Goal: Task Accomplishment & Management: Manage account settings

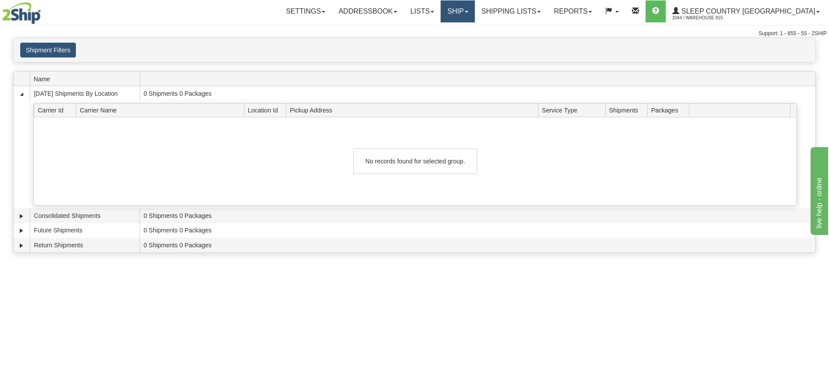
click at [475, 14] on link "Ship" at bounding box center [458, 11] width 34 height 22
click at [475, 30] on link "Ship Screen" at bounding box center [434, 30] width 79 height 11
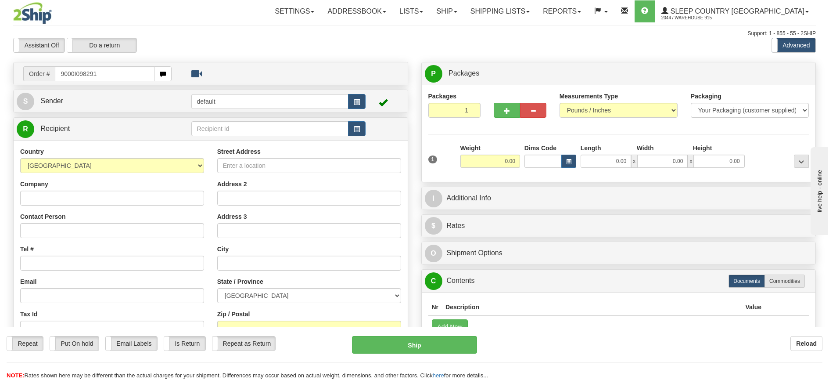
type input "9000I098291"
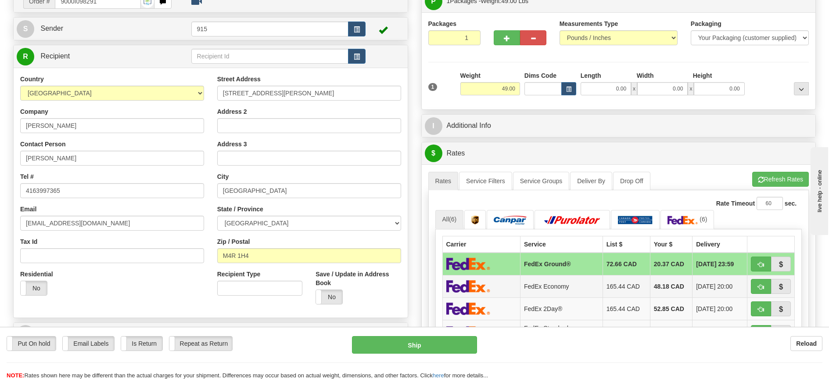
scroll to position [88, 0]
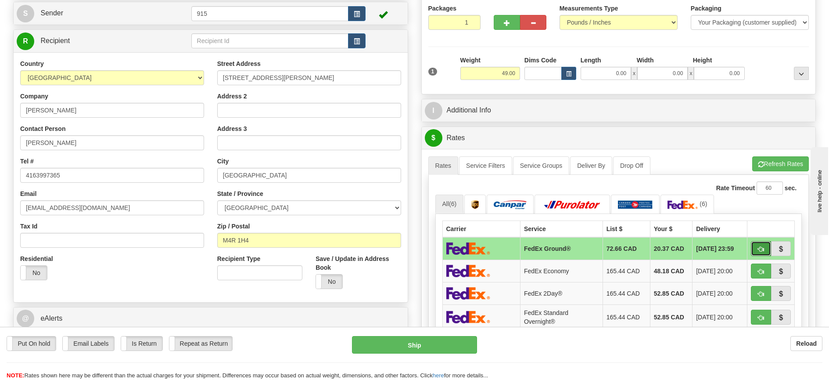
click at [764, 249] on span "button" at bounding box center [761, 249] width 6 height 6
type input "92"
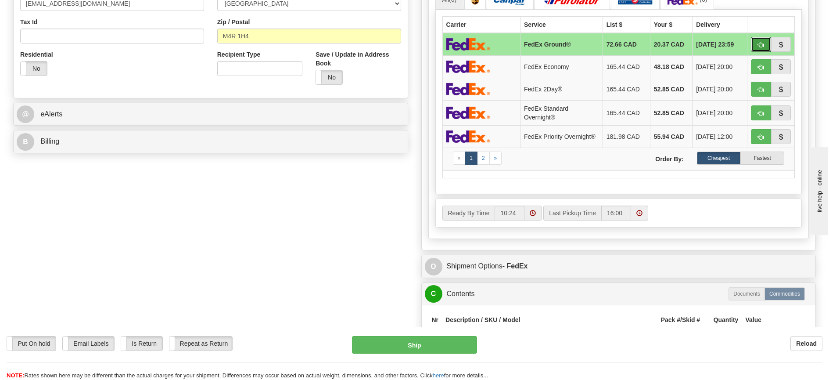
scroll to position [307, 0]
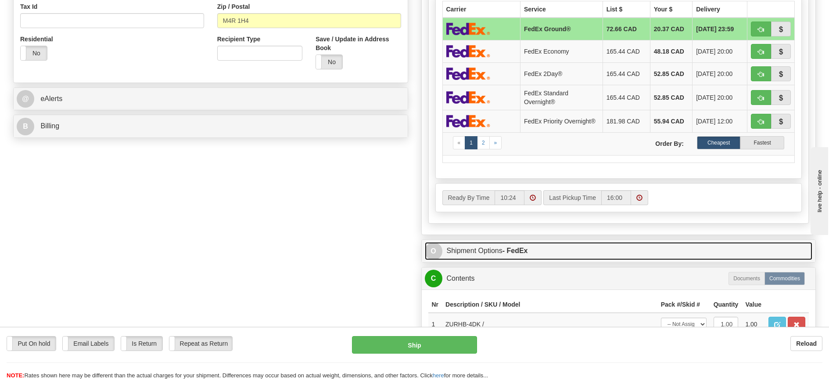
click at [542, 253] on link "O Shipment Options - FedEx" at bounding box center [619, 251] width 388 height 18
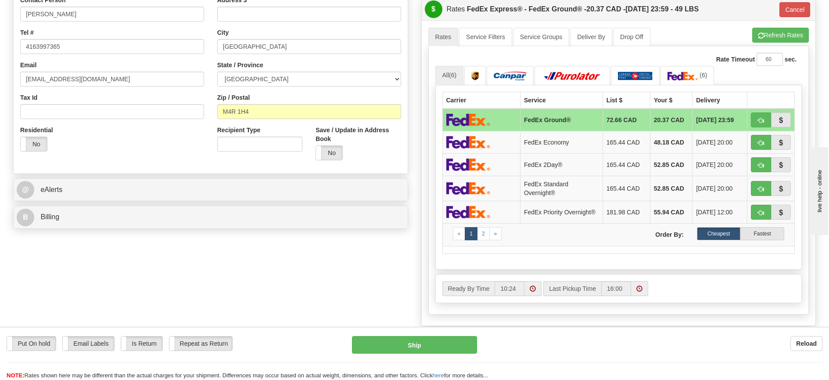
scroll to position [44, 0]
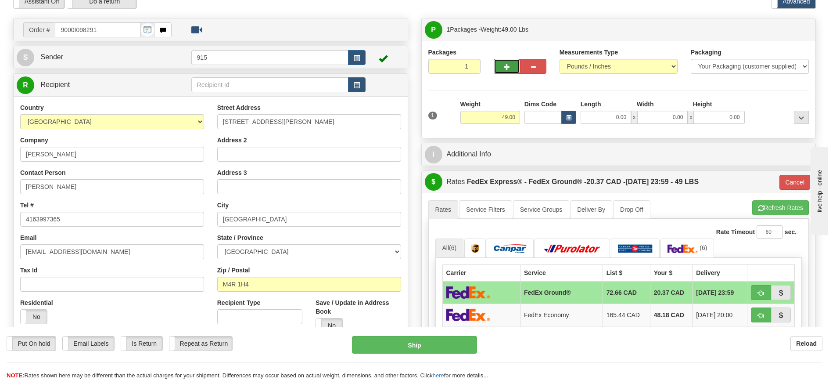
click at [501, 60] on button "button" at bounding box center [507, 66] width 26 height 15
type input "2"
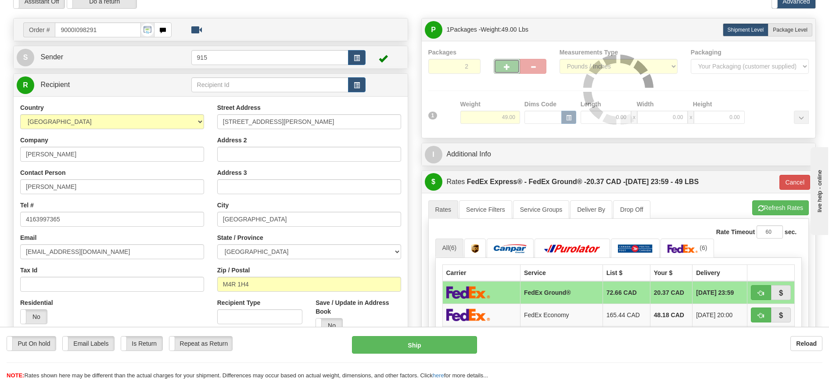
type input "92"
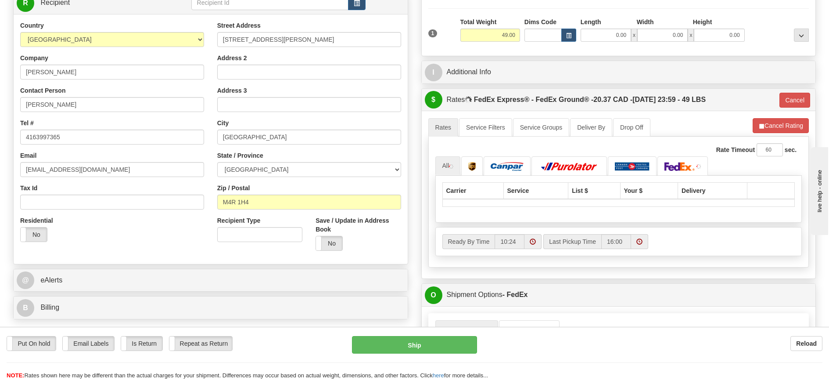
scroll to position [132, 0]
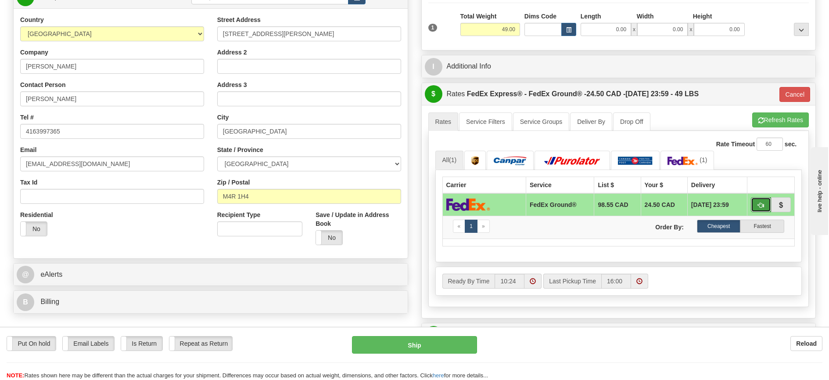
click at [761, 204] on span "button" at bounding box center [761, 205] width 6 height 6
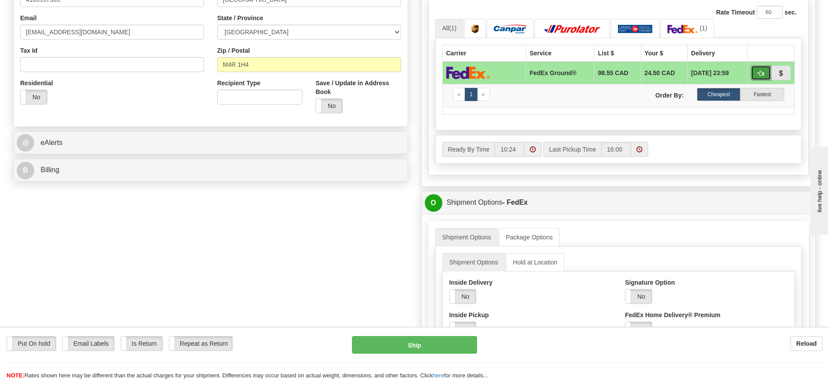
scroll to position [351, 0]
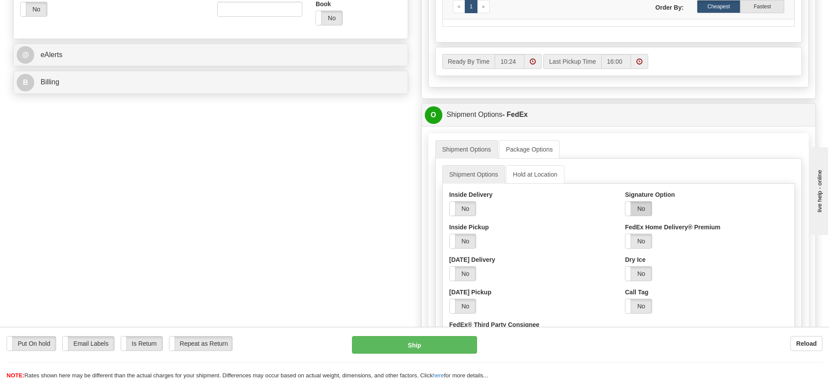
click at [646, 204] on label "No" at bounding box center [639, 209] width 26 height 14
click at [653, 238] on select "Adult Direct Indirect No Signature Required Service Default" at bounding box center [662, 241] width 75 height 15
select select "2"
click at [625, 234] on select "Adult Direct Indirect No Signature Required Service Default" at bounding box center [662, 241] width 75 height 15
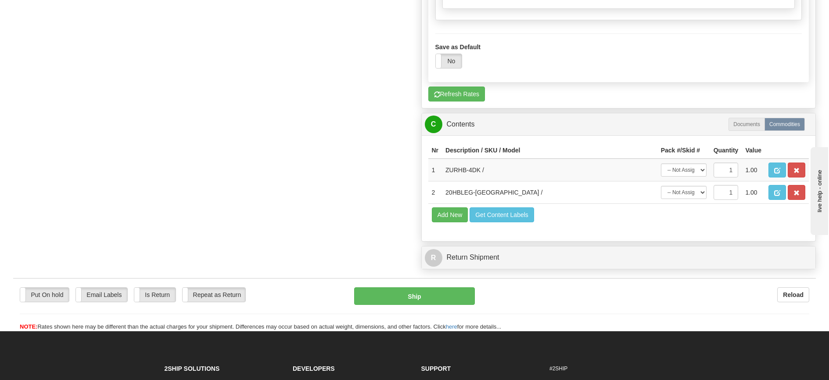
scroll to position [702, 0]
click at [684, 167] on select "-- Not Assigned -- Package 1 Package 2" at bounding box center [684, 169] width 46 height 13
select select "0"
click at [661, 163] on select "-- Not Assigned -- Package 1 Package 2" at bounding box center [684, 169] width 46 height 13
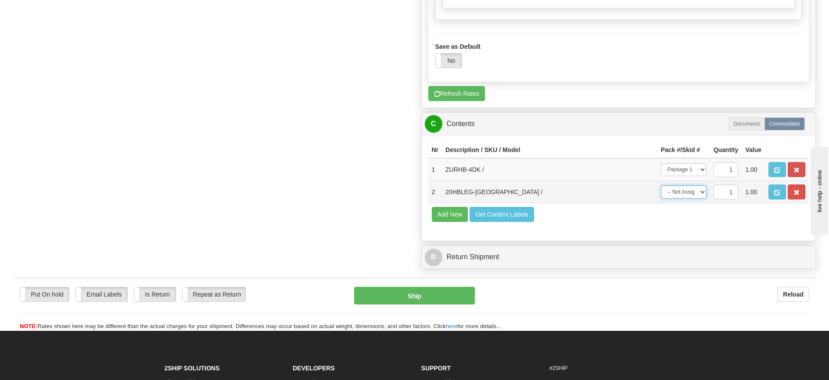
click at [688, 191] on select "-- Not Assigned -- Package 1 Package 2" at bounding box center [684, 191] width 46 height 13
select select "1"
click at [661, 185] on select "-- Not Assigned -- Package 1 Package 2" at bounding box center [684, 191] width 46 height 13
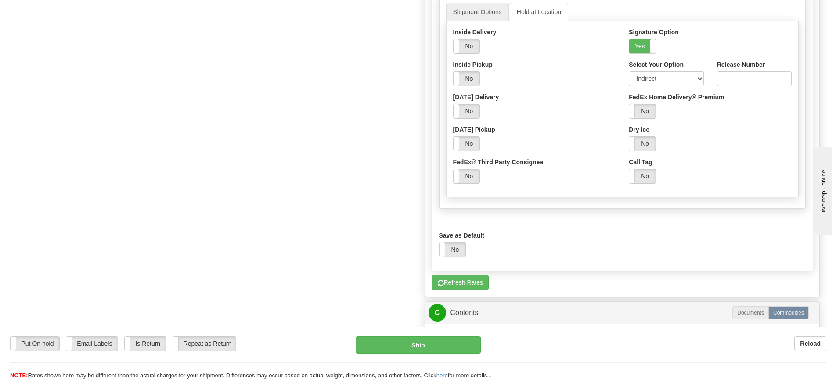
scroll to position [484, 0]
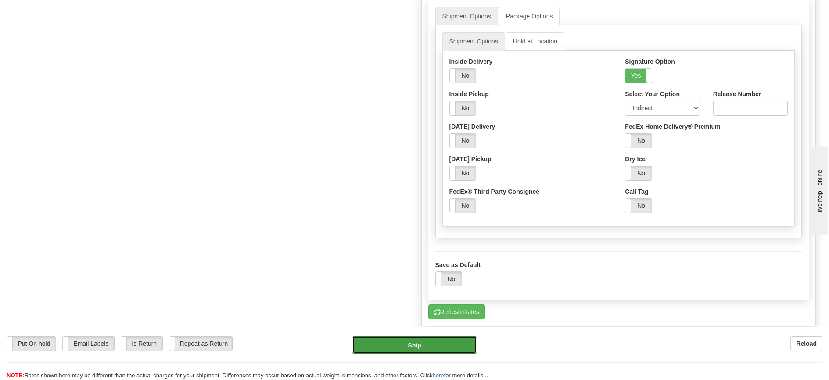
click at [461, 341] on button "Ship" at bounding box center [414, 345] width 125 height 18
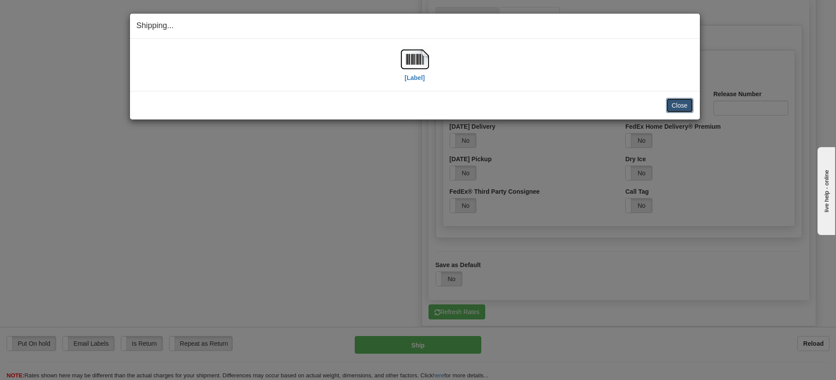
click at [680, 106] on button "Close" at bounding box center [679, 105] width 27 height 15
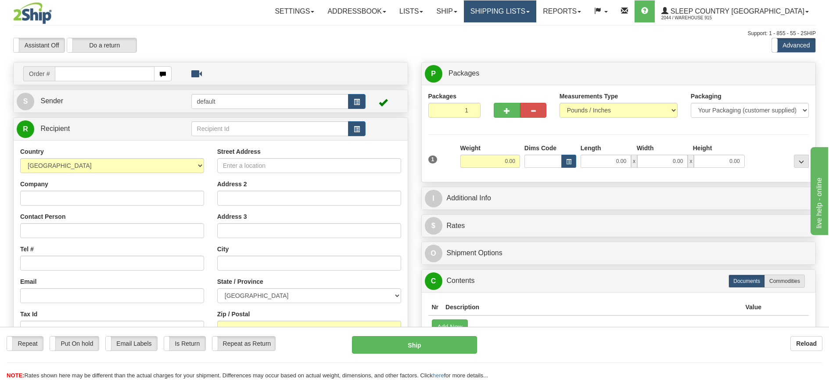
click at [520, 11] on link "Shipping lists" at bounding box center [500, 11] width 72 height 22
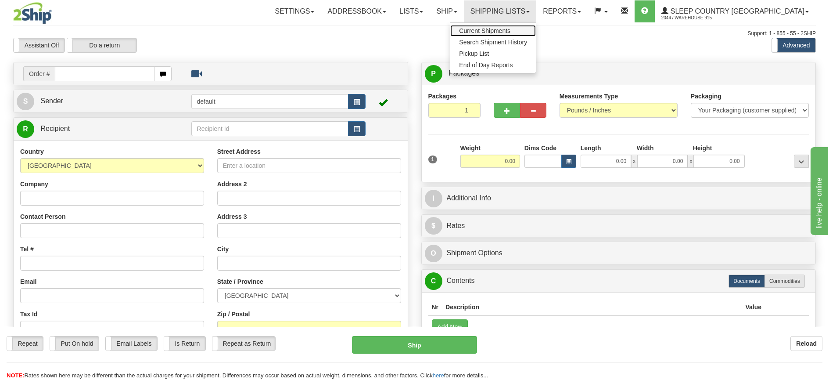
click at [511, 28] on span "Current Shipments" at bounding box center [484, 30] width 51 height 7
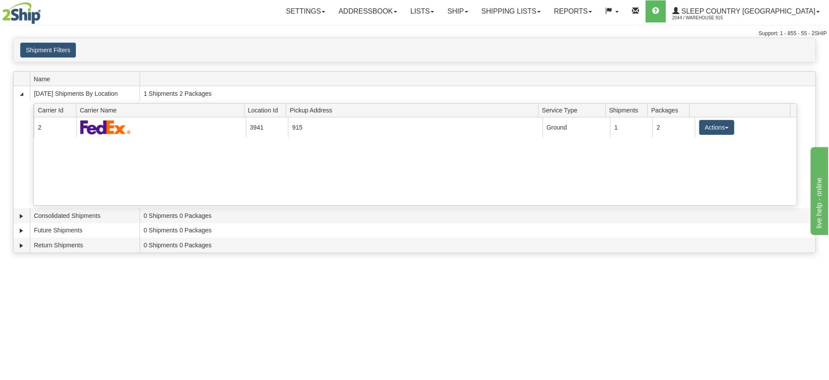
drag, startPoint x: 725, startPoint y: 124, endPoint x: 485, endPoint y: 312, distance: 305.2
click at [485, 312] on div "Toggle navigation Settings Shipping Preferences Fields Preferences New Recipien…" at bounding box center [414, 190] width 829 height 380
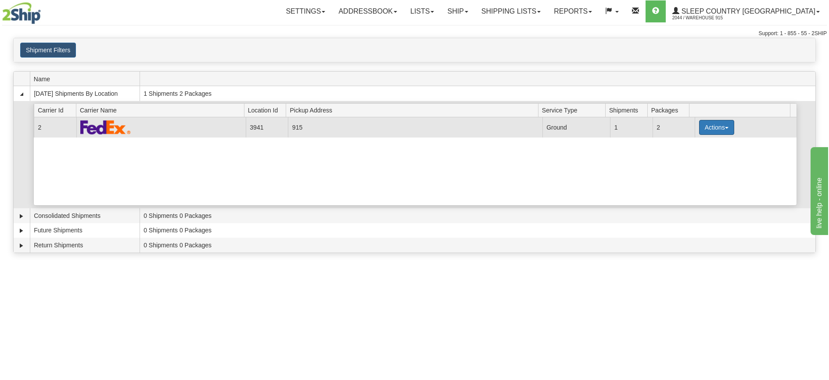
click at [709, 126] on button "Actions" at bounding box center [716, 127] width 35 height 15
click at [689, 192] on span "Print" at bounding box center [682, 189] width 18 height 6
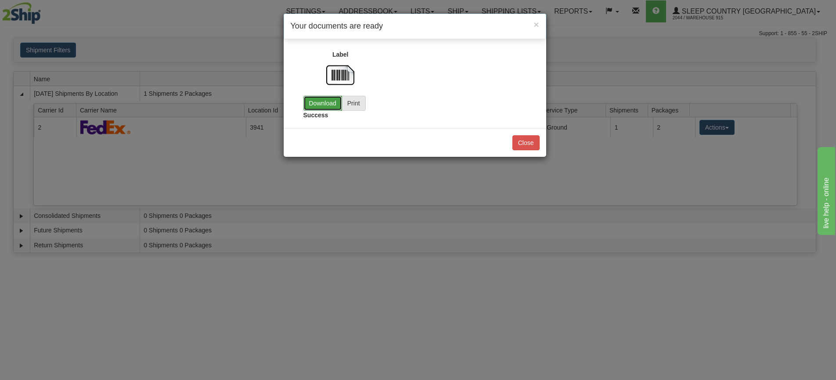
click at [324, 101] on link "Download" at bounding box center [322, 103] width 39 height 15
click at [525, 146] on button "Close" at bounding box center [525, 142] width 27 height 15
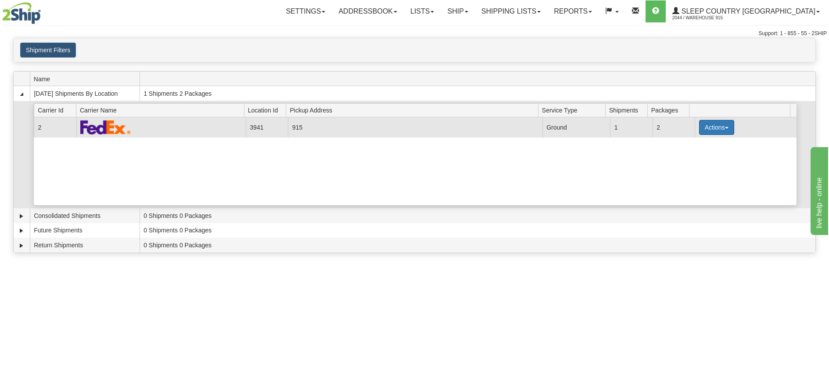
click at [718, 124] on button "Actions" at bounding box center [716, 127] width 35 height 15
click at [693, 152] on span "Close" at bounding box center [683, 155] width 20 height 6
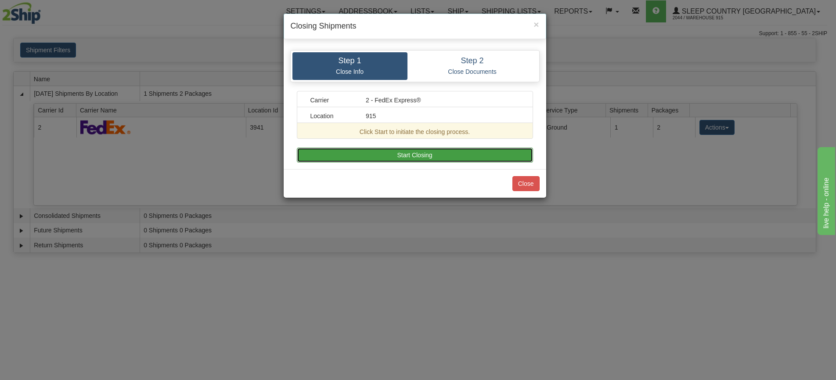
click at [441, 153] on button "Start Closing" at bounding box center [415, 155] width 236 height 15
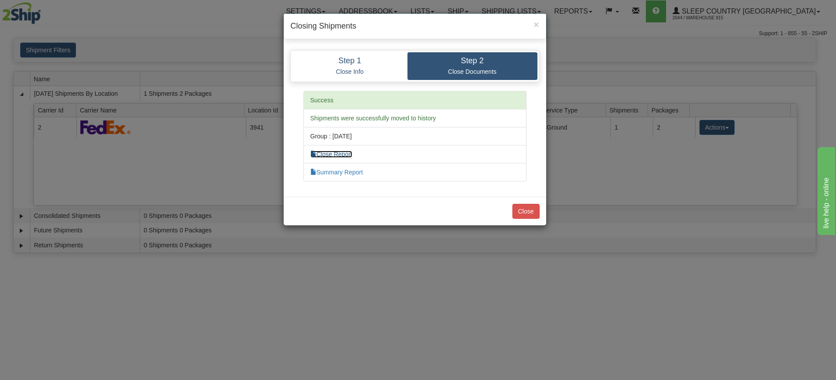
click at [339, 151] on link "Close Report" at bounding box center [331, 154] width 42 height 7
click at [519, 206] on button "Close" at bounding box center [525, 211] width 27 height 15
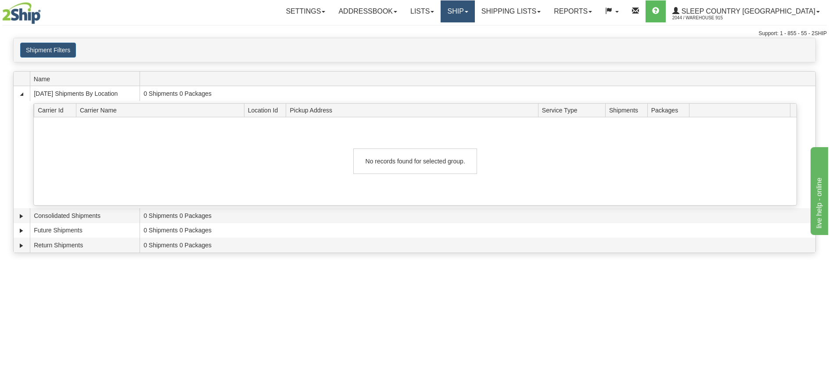
click at [475, 9] on link "Ship" at bounding box center [458, 11] width 34 height 22
click at [437, 28] on span "Ship Screen" at bounding box center [420, 30] width 33 height 7
